Goal: Connect with others: Connect with others

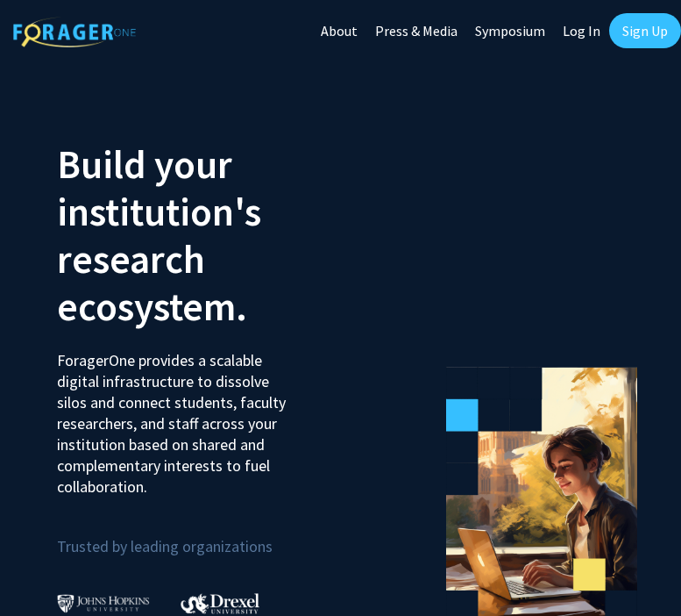
click at [632, 33] on link "Sign Up" at bounding box center [645, 30] width 72 height 35
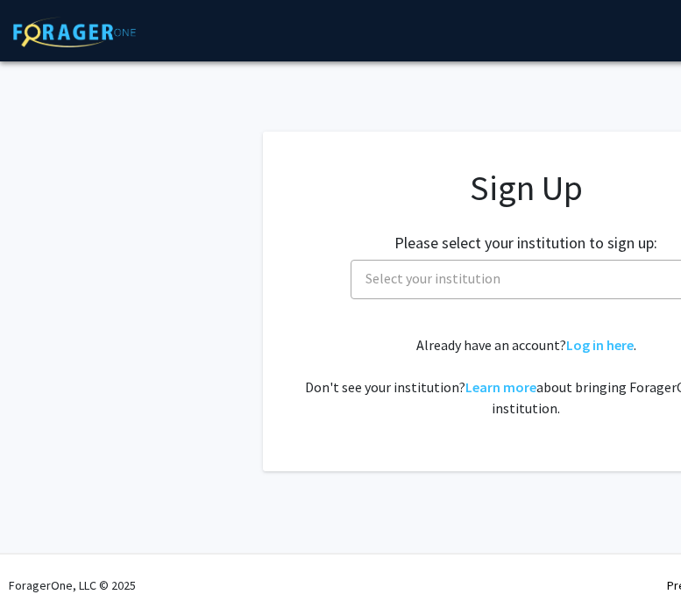
scroll to position [0, 16]
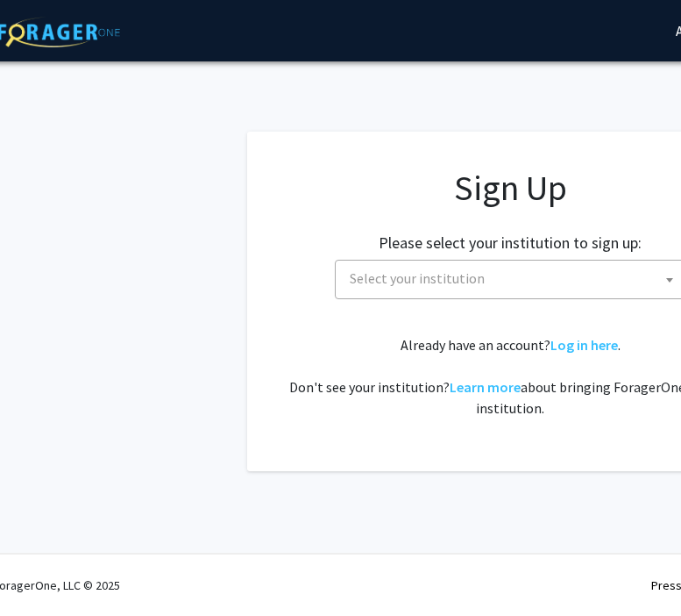
click at [372, 283] on span "Select your institution" at bounding box center [417, 278] width 135 height 18
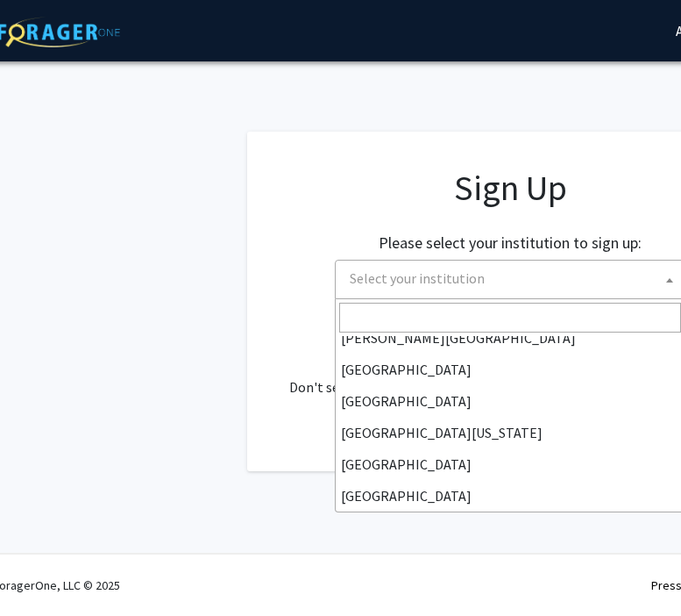
scroll to position [114, 0]
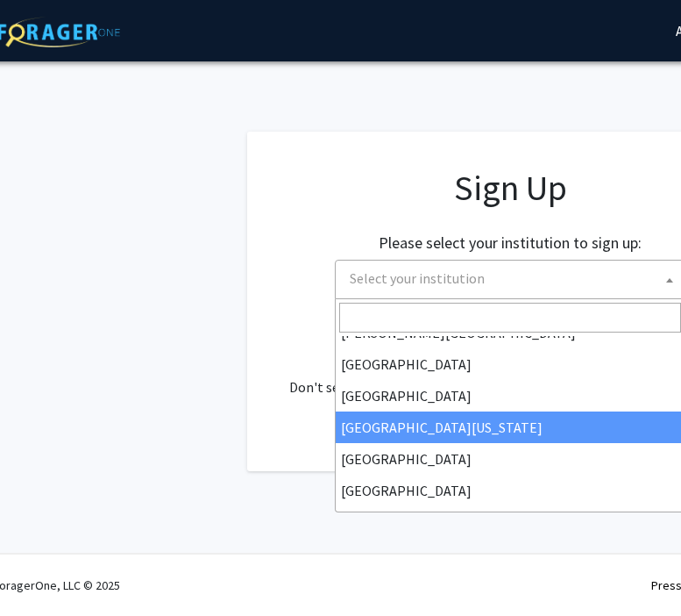
select select "29"
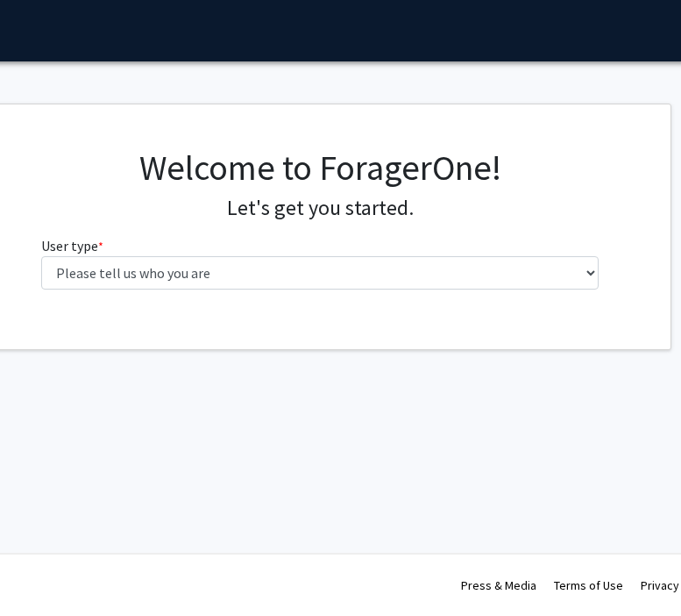
scroll to position [0, 205]
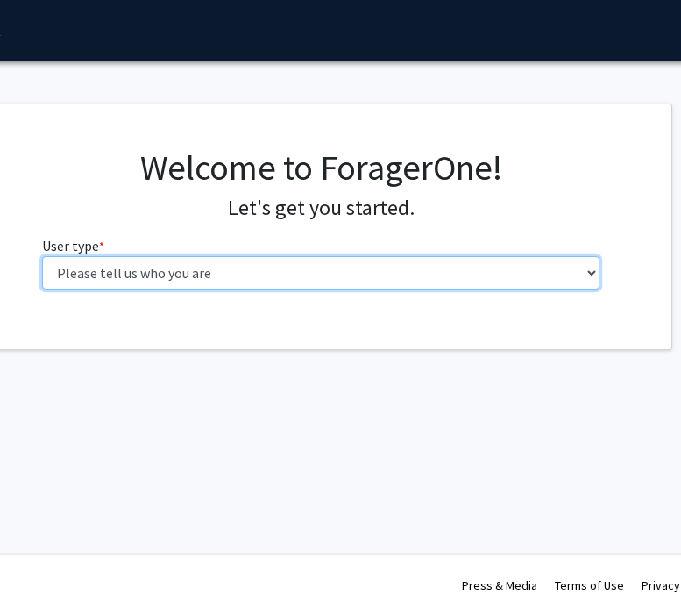
click at [161, 267] on select "Please tell us who you are Undergraduate Student Master's Student Doctoral Cand…" at bounding box center [321, 272] width 559 height 33
select select "1: undergrad"
click at [42, 256] on select "Please tell us who you are Undergraduate Student Master's Student Doctoral Cand…" at bounding box center [321, 272] width 559 height 33
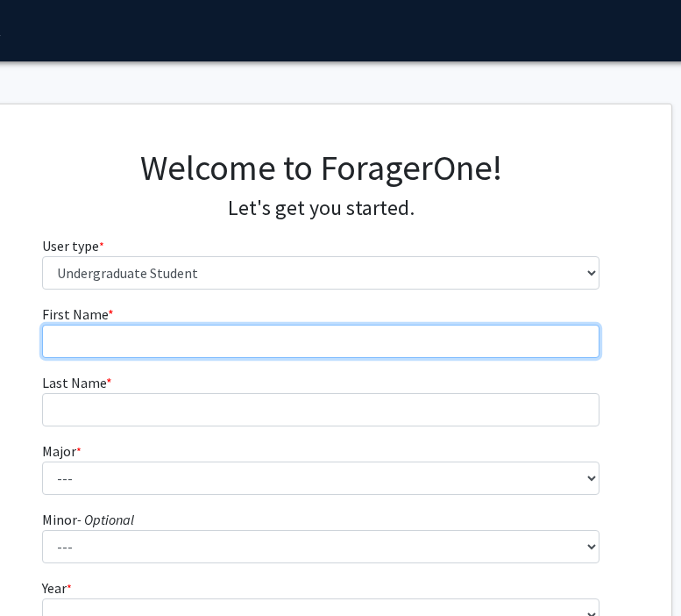
click at [237, 342] on input "First Name * required" at bounding box center [321, 340] width 559 height 33
type input "[PERSON_NAME]"
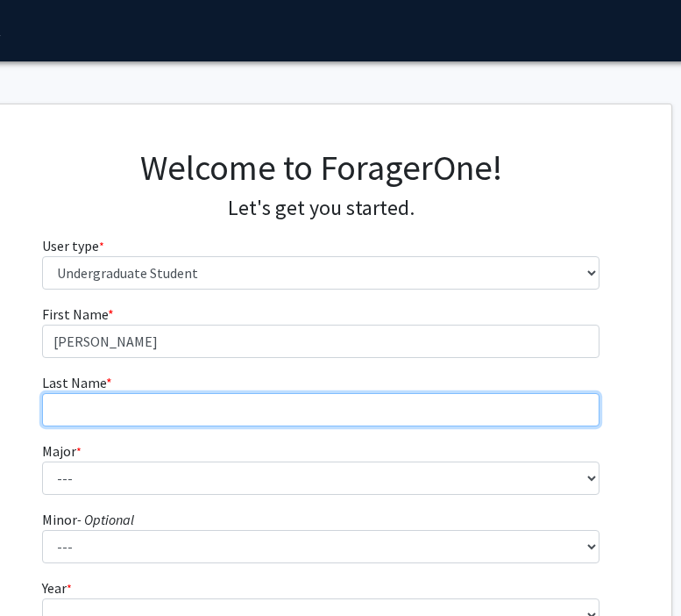
click at [210, 402] on input "Last Name * required" at bounding box center [321, 409] width 559 height 33
type input "F"
type input "[PERSON_NAME]"
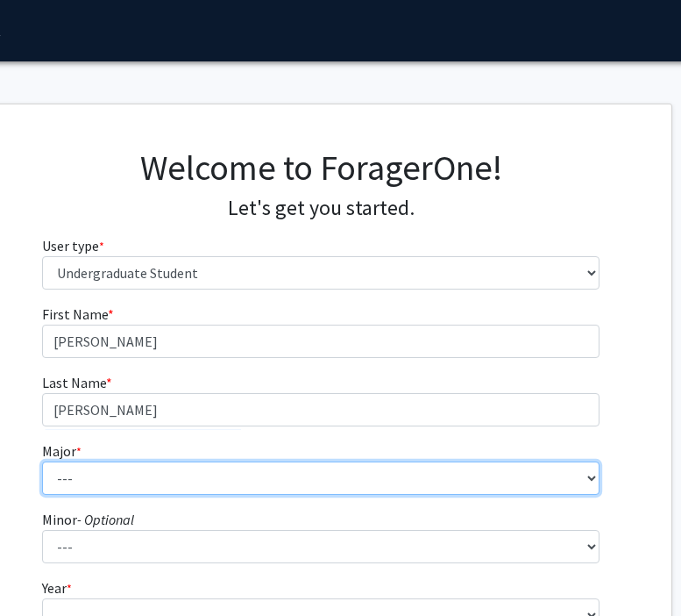
click at [191, 486] on select "--- Accounting Accounting + Tax Consulting Accounting Information Systems Accou…" at bounding box center [321, 477] width 559 height 33
select select "15: 2152"
click at [42, 461] on select "--- Accounting Accounting + Tax Consulting Accounting Information Systems Accou…" at bounding box center [321, 477] width 559 height 33
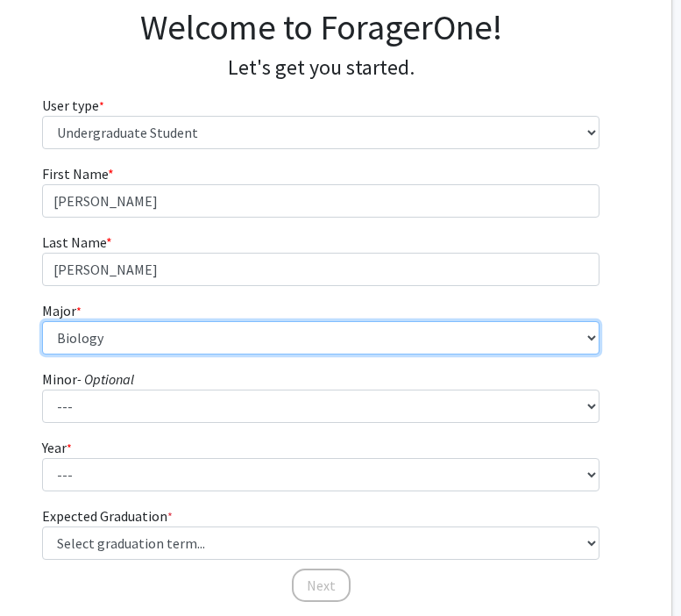
scroll to position [166, 205]
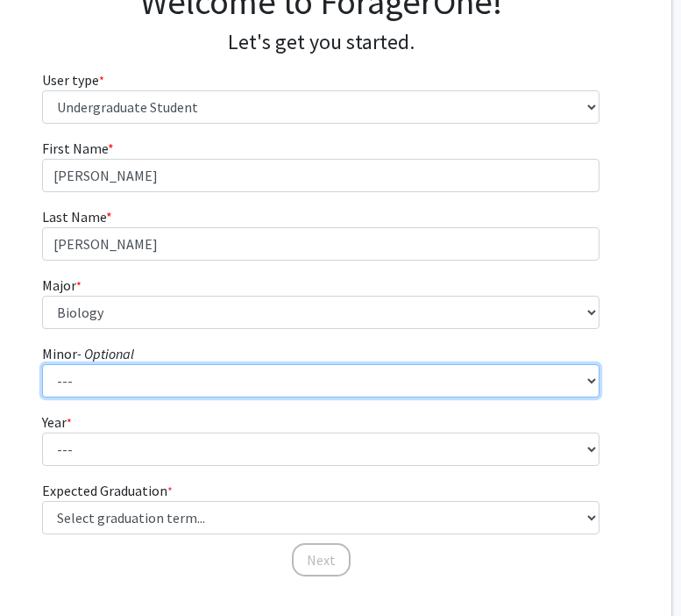
click at [150, 376] on select "--- Accounting African Studies Africology and African American Studies Aging St…" at bounding box center [321, 380] width 559 height 33
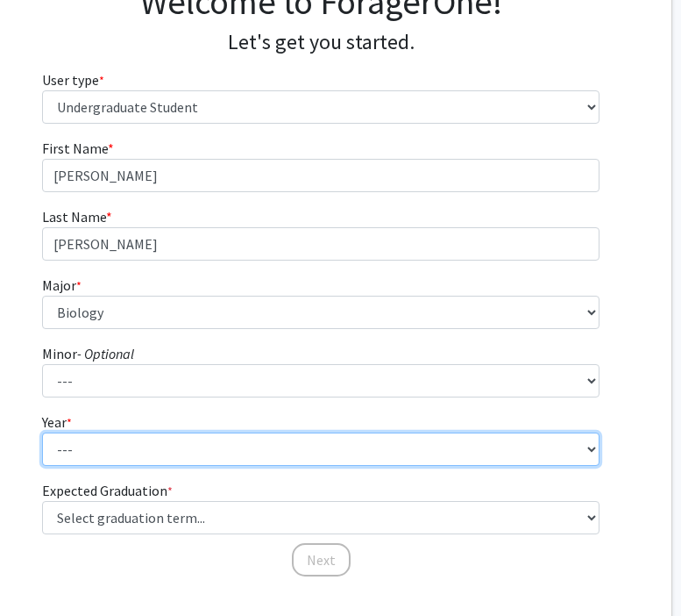
click at [182, 453] on select "--- First-year Sophomore Junior Senior Postbaccalaureate Certificate" at bounding box center [321, 448] width 559 height 33
select select "2: sophomore"
click at [42, 432] on select "--- First-year Sophomore Junior Senior Postbaccalaureate Certificate" at bounding box center [321, 448] width 559 height 33
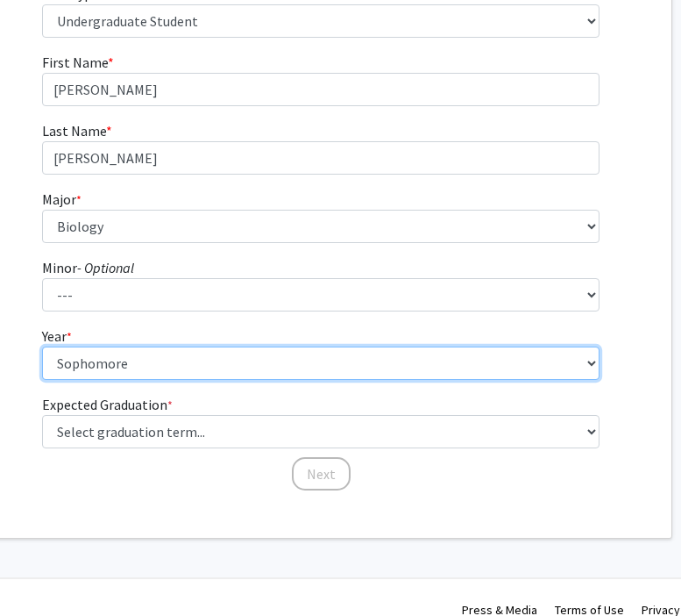
scroll to position [273, 205]
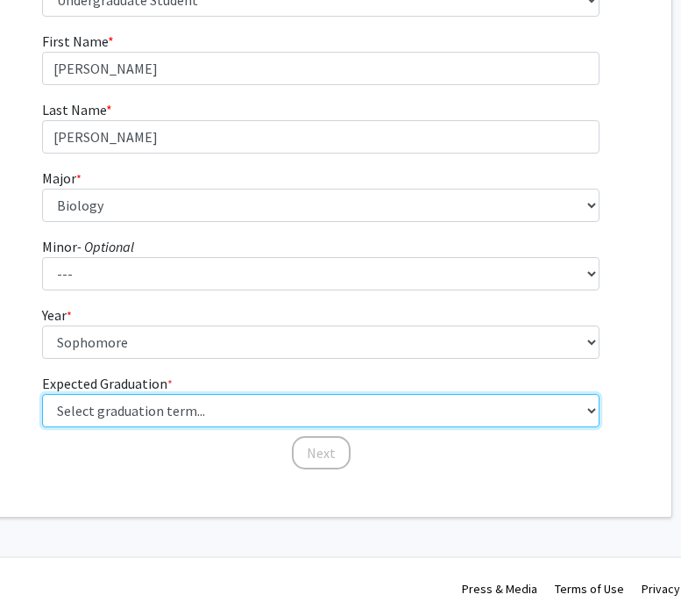
click at [206, 414] on select "Select graduation term... Spring 2025 Summer 2025 Fall 2025 Winter 2025 Spring …" at bounding box center [321, 410] width 559 height 33
select select "13: spring_2028"
click at [42, 394] on select "Select graduation term... Spring 2025 Summer 2025 Fall 2025 Winter 2025 Spring …" at bounding box center [321, 410] width 559 height 33
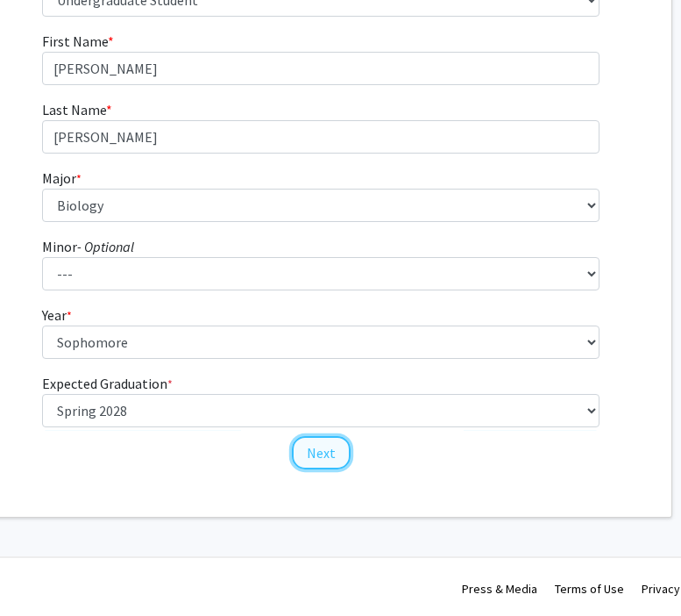
click at [326, 456] on button "Next" at bounding box center [321, 452] width 59 height 33
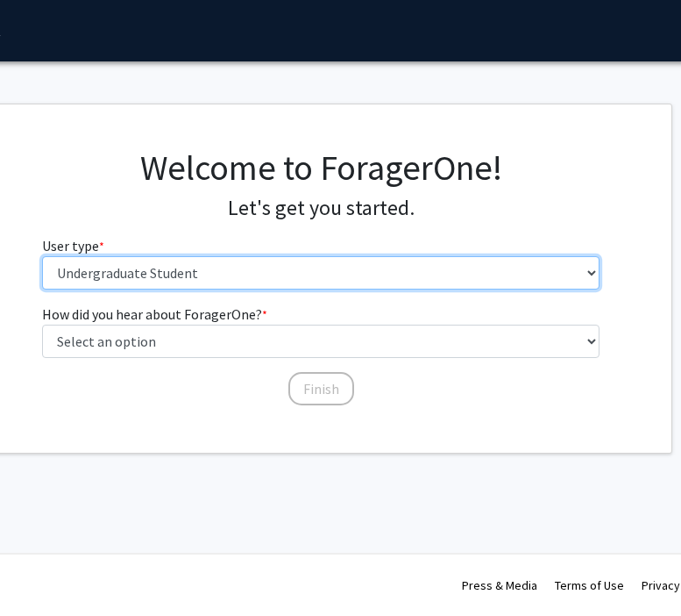
click at [242, 274] on select "Please tell us who you are Undergraduate Student Master's Student Doctoral Cand…" at bounding box center [321, 272] width 559 height 33
click at [42, 256] on select "Please tell us who you are Undergraduate Student Master's Student Doctoral Cand…" at bounding box center [321, 272] width 559 height 33
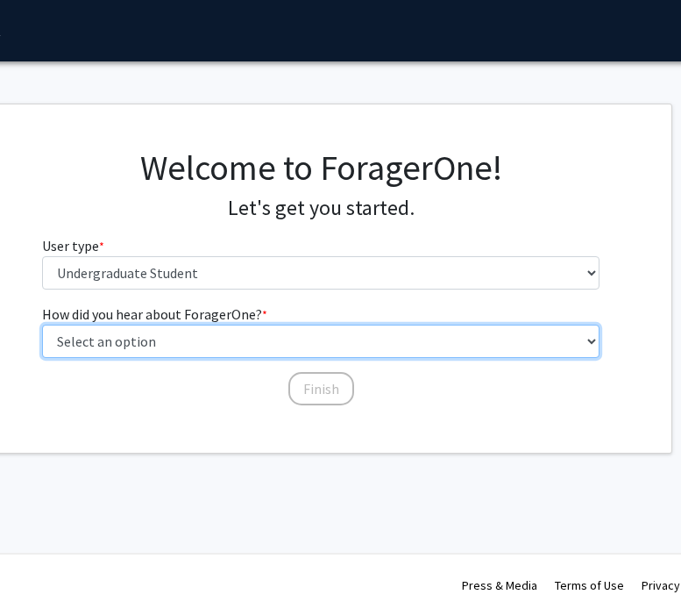
click at [227, 338] on select "Select an option Peer/student recommendation Faculty/staff recommendation Unive…" at bounding box center [321, 340] width 559 height 33
select select "2: faculty_recommendation"
click at [42, 324] on select "Select an option Peer/student recommendation Faculty/staff recommendation Unive…" at bounding box center [321, 340] width 559 height 33
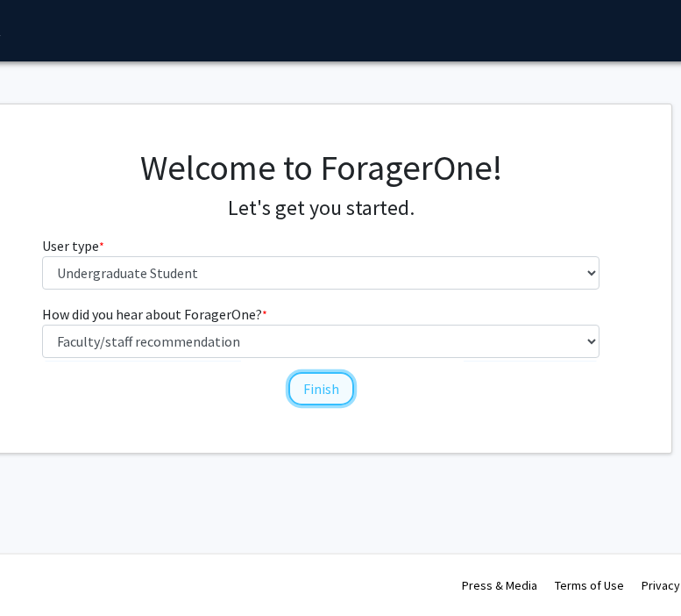
click at [298, 387] on button "Finish" at bounding box center [321, 388] width 66 height 33
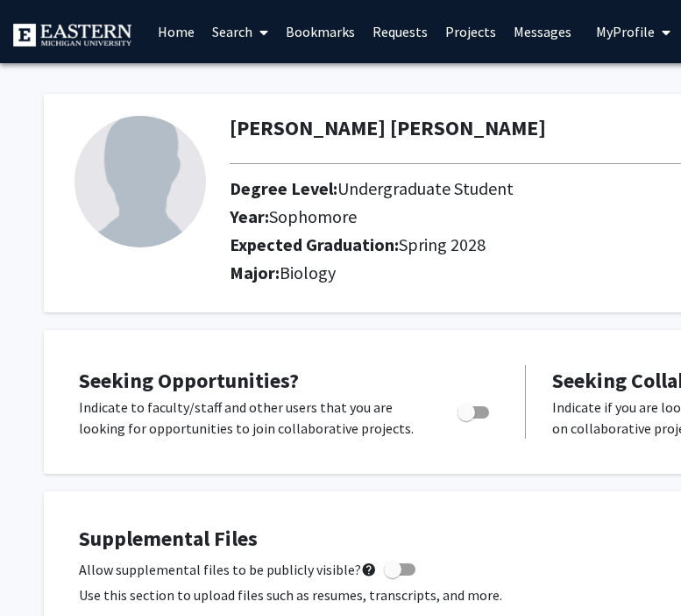
click at [469, 410] on span "Toggle" at bounding box center [467, 412] width 18 height 18
click at [466, 418] on input "Are you actively seeking opportunities?" at bounding box center [466, 418] width 1 height 1
checkbox input "true"
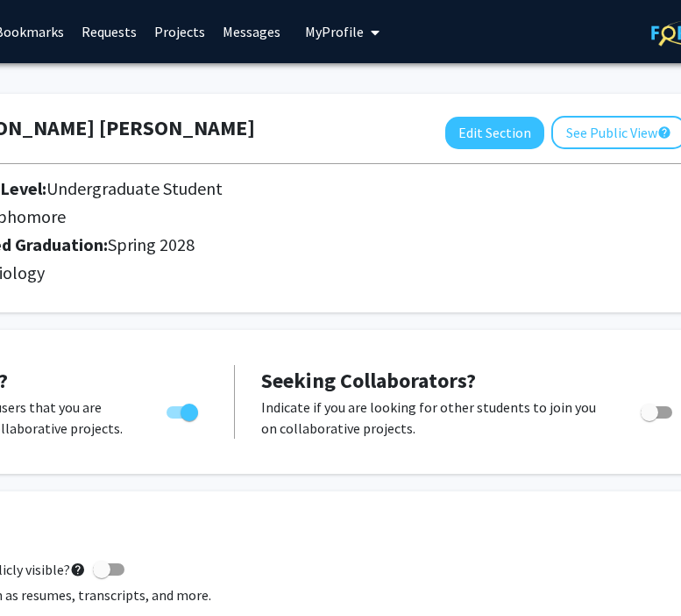
scroll to position [0, 371]
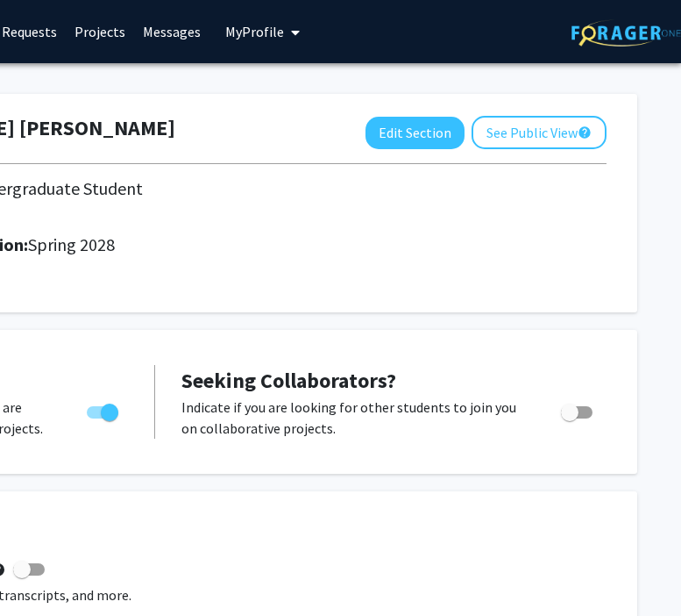
click at [567, 417] on span "Toggle" at bounding box center [570, 412] width 18 height 18
click at [569, 418] on input "Would you like to receive other student requests to work with you?" at bounding box center [569, 418] width 1 height 1
checkbox input "true"
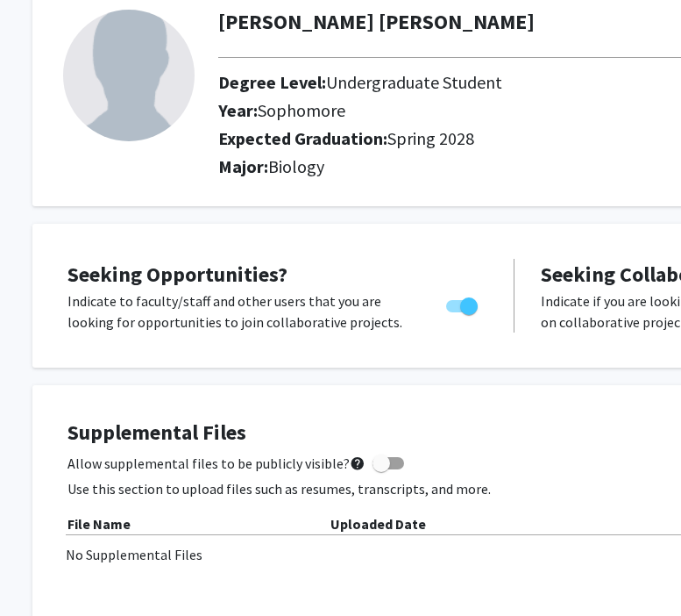
scroll to position [0, 11]
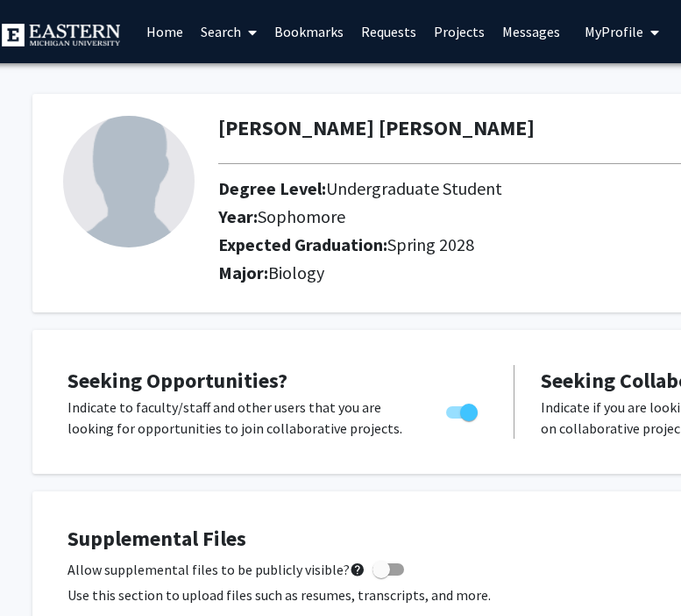
click at [229, 33] on link "Search" at bounding box center [229, 31] width 74 height 61
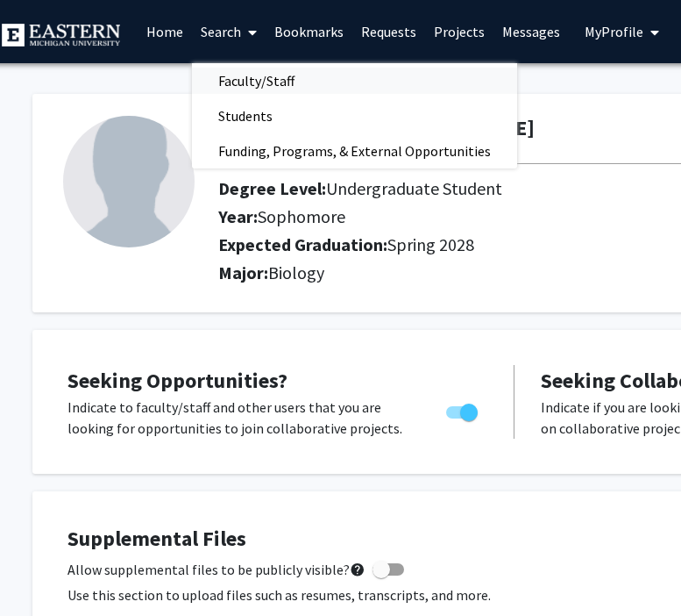
click at [231, 80] on span "Faculty/Staff" at bounding box center [256, 80] width 129 height 35
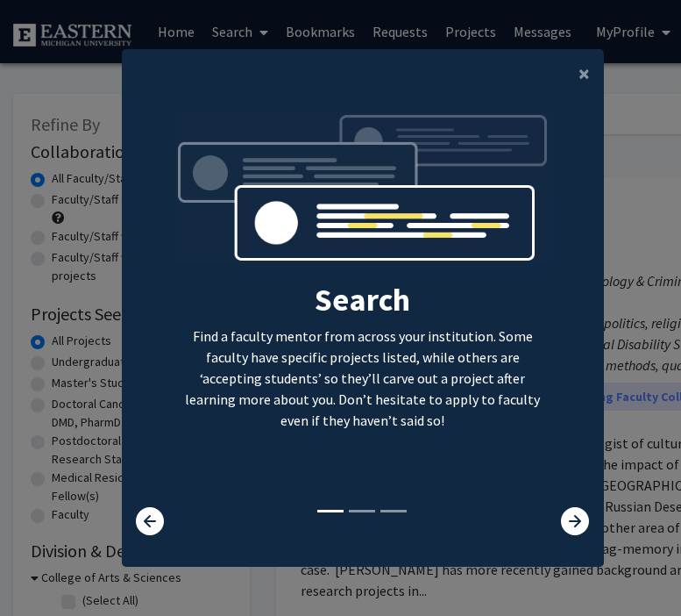
click at [578, 504] on div "Search Find a faculty mentor from across your institution. Some faculty have sp…" at bounding box center [363, 309] width 481 height 395
click at [573, 521] on icon at bounding box center [575, 521] width 28 height 28
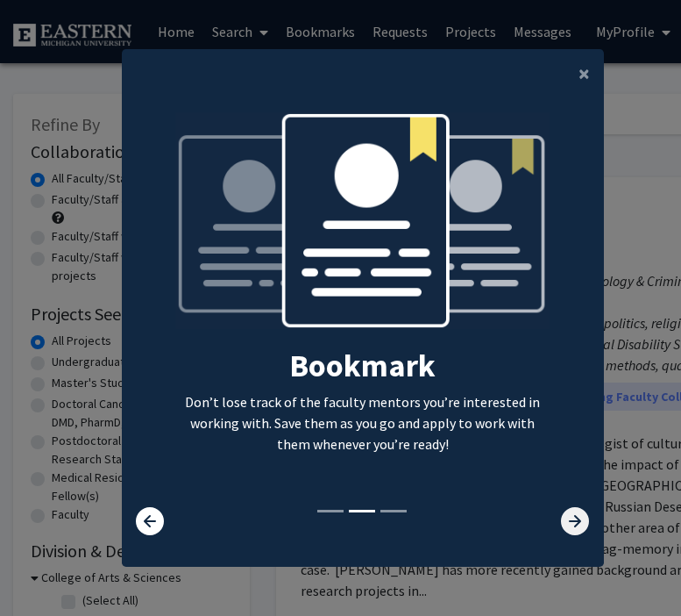
click at [573, 521] on icon at bounding box center [575, 521] width 28 height 28
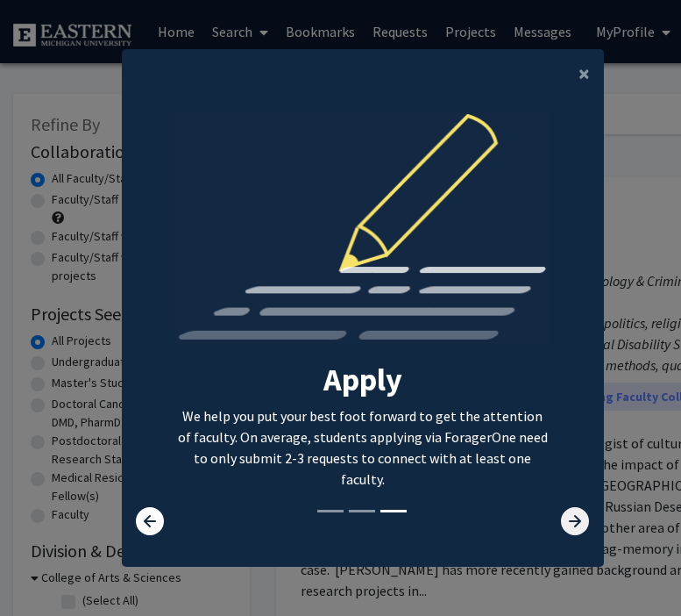
click at [573, 521] on icon at bounding box center [575, 521] width 28 height 28
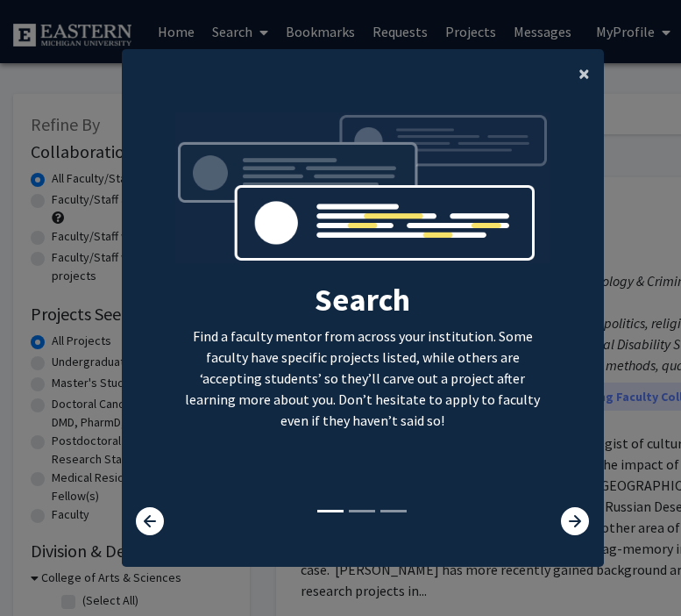
click at [590, 73] on button "×" at bounding box center [584, 73] width 39 height 49
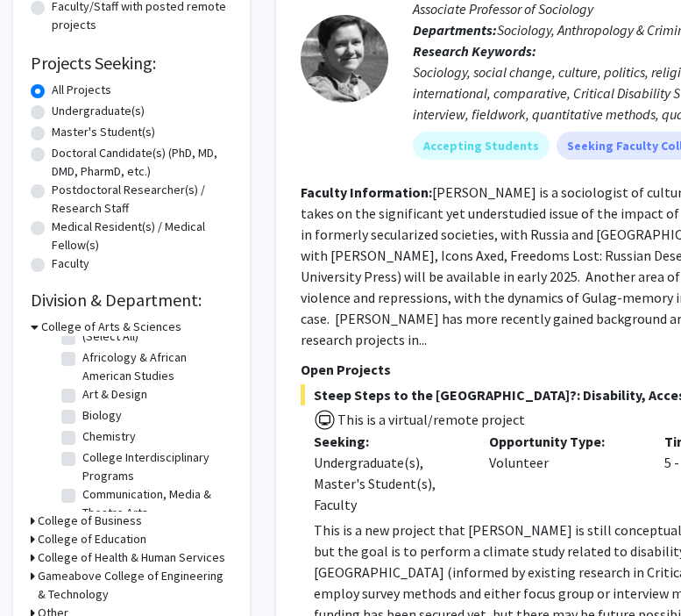
scroll to position [18, 0]
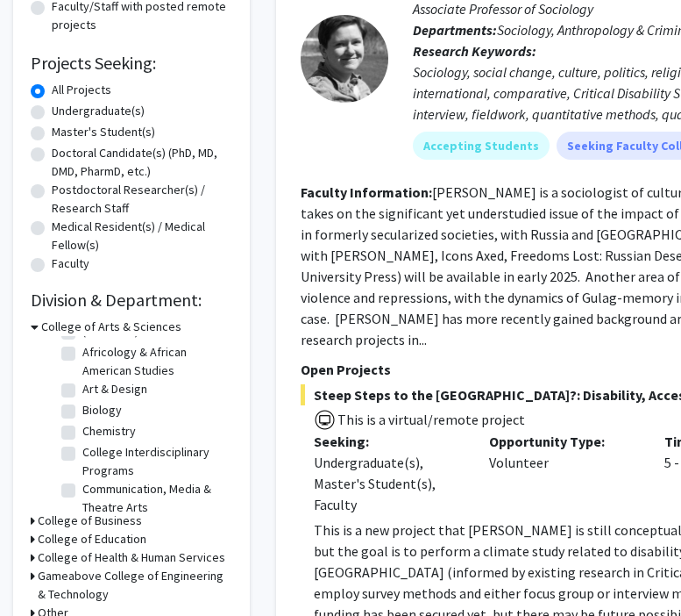
click at [82, 411] on label "Biology" at bounding box center [101, 410] width 39 height 18
click at [82, 411] on input "Biology" at bounding box center [87, 406] width 11 height 11
checkbox input "true"
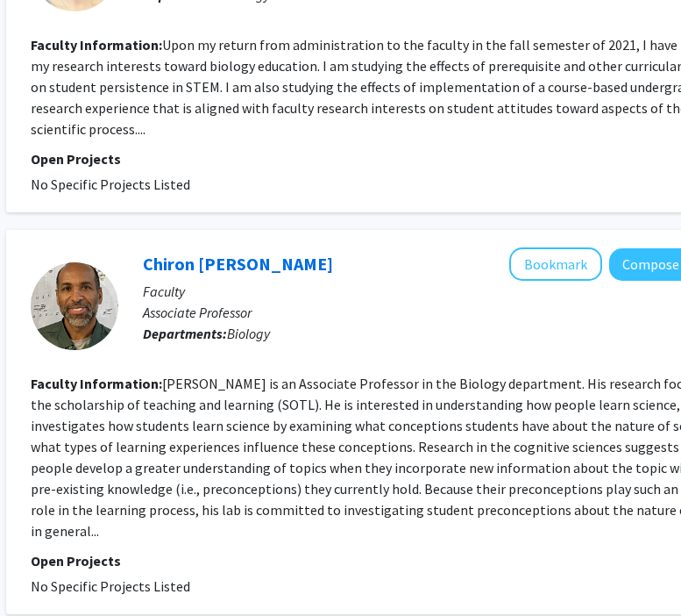
scroll to position [3462, 270]
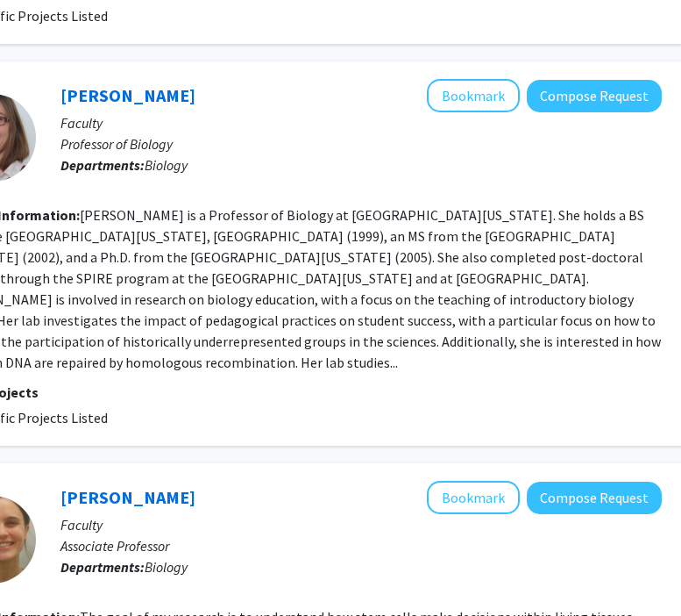
scroll to position [1302, 352]
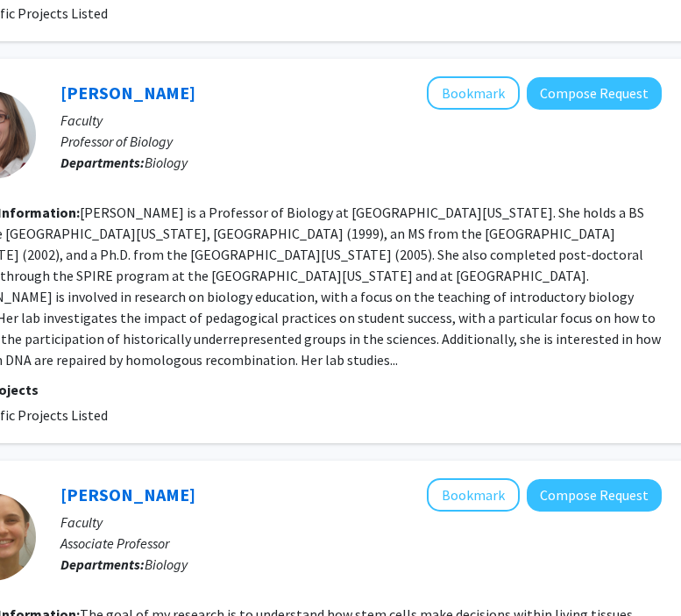
click at [597, 255] on fg-read-more "Anne Casper is a Professor of Biology at Eastern Michigan University. She holds…" at bounding box center [304, 285] width 713 height 165
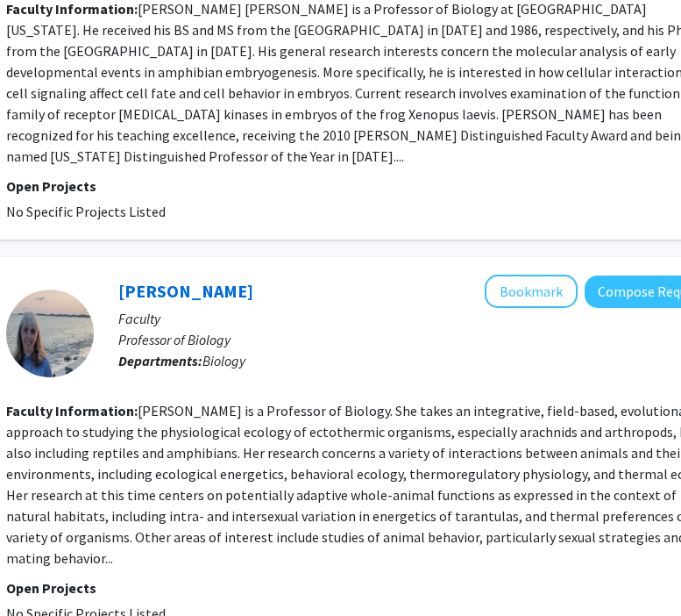
scroll to position [3313, 295]
